Goal: Information Seeking & Learning: Learn about a topic

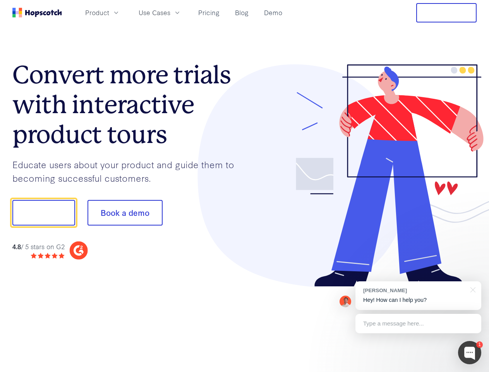
click at [245, 186] on div at bounding box center [361, 175] width 232 height 223
click at [109, 12] on span "Product" at bounding box center [97, 13] width 24 height 10
click at [170, 12] on span "Use Cases" at bounding box center [155, 13] width 32 height 10
click at [446, 13] on button "Free Trial" at bounding box center [446, 12] width 60 height 19
click at [43, 212] on button "Show me!" at bounding box center [43, 213] width 63 height 26
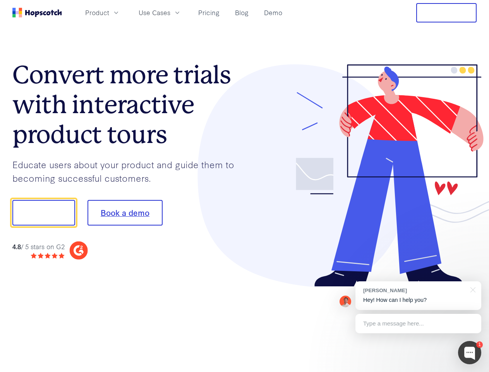
click at [125, 212] on button "Book a demo" at bounding box center [124, 213] width 75 height 26
click at [469, 352] on div at bounding box center [469, 352] width 23 height 23
click at [418, 295] on div "[PERSON_NAME] Hey! How can I help you?" at bounding box center [418, 295] width 126 height 29
click at [471, 289] on div at bounding box center [408, 211] width 145 height 258
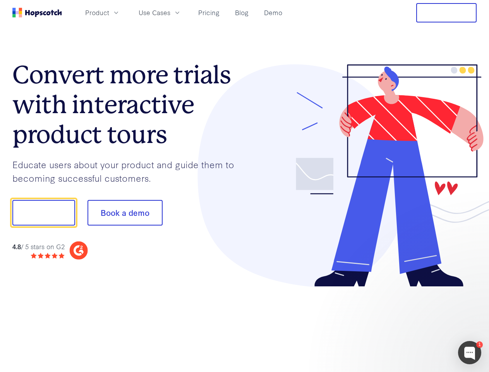
click at [418, 323] on div at bounding box center [408, 263] width 145 height 154
